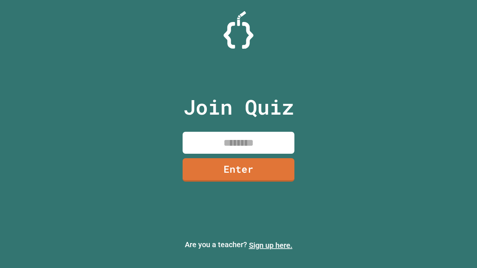
click at [271, 246] on link "Sign up here." at bounding box center [271, 245] width 44 height 9
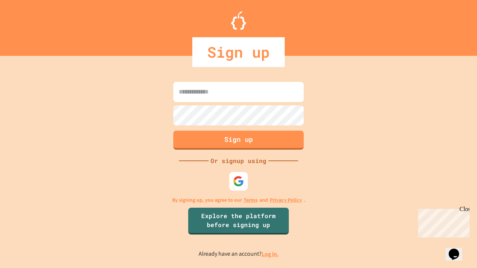
click at [271, 254] on link "Log in." at bounding box center [270, 255] width 17 height 8
